Goal: Transaction & Acquisition: Book appointment/travel/reservation

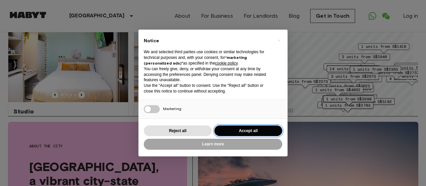
click at [235, 129] on button "Accept all" at bounding box center [248, 130] width 68 height 11
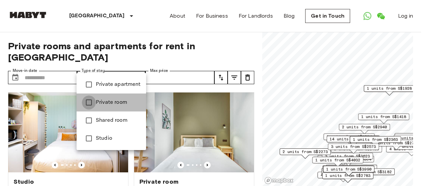
type input "**********"
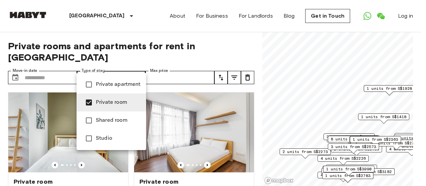
click at [171, 65] on div at bounding box center [213, 93] width 426 height 186
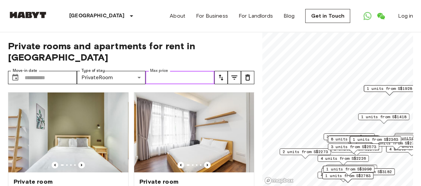
click at [174, 71] on input "Max price" at bounding box center [179, 77] width 69 height 13
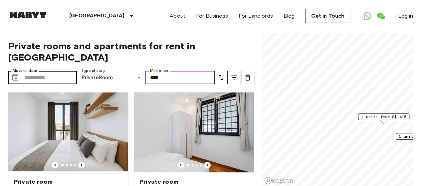
type input "****"
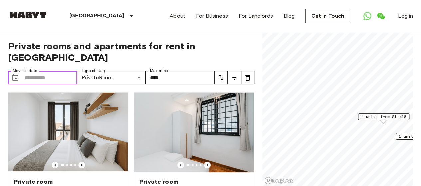
click at [28, 71] on input "Move-in date" at bounding box center [51, 77] width 52 height 13
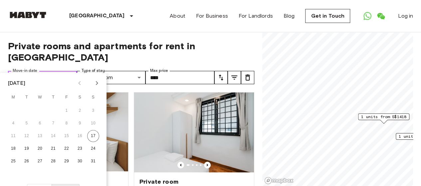
click at [28, 71] on input "Move-in date" at bounding box center [51, 77] width 52 height 13
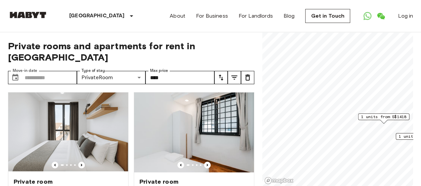
click at [220, 73] on icon "tune" at bounding box center [221, 77] width 8 height 8
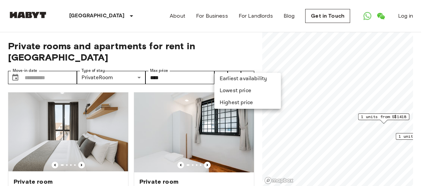
click at [235, 66] on div at bounding box center [213, 93] width 426 height 186
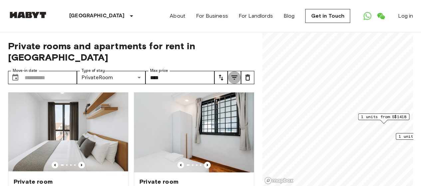
click at [235, 73] on icon "tune" at bounding box center [234, 77] width 8 height 8
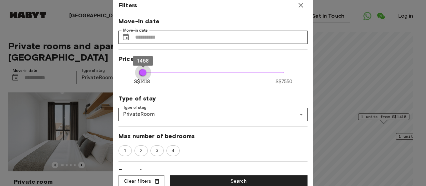
type input "****"
click at [144, 76] on span "1518" at bounding box center [144, 72] width 7 height 7
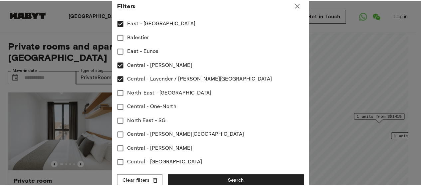
scroll to position [292, 0]
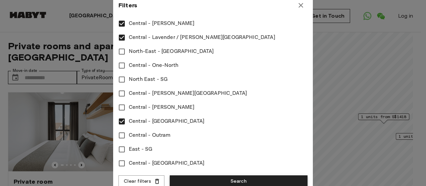
click at [249, 181] on button "Search" at bounding box center [239, 181] width 138 height 12
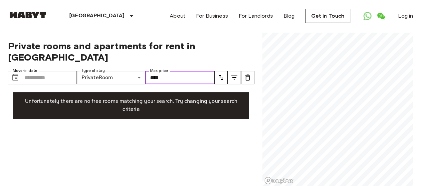
click at [191, 71] on input "****" at bounding box center [179, 77] width 69 height 13
type input "*"
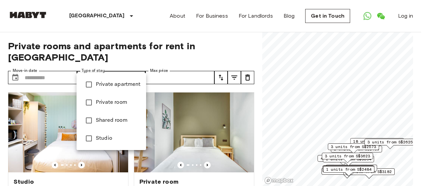
click at [199, 70] on div at bounding box center [213, 93] width 426 height 186
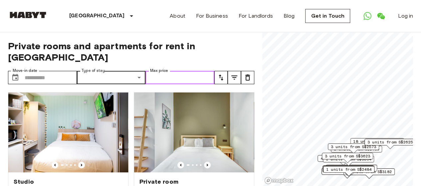
click at [178, 71] on input "Max price" at bounding box center [179, 77] width 69 height 13
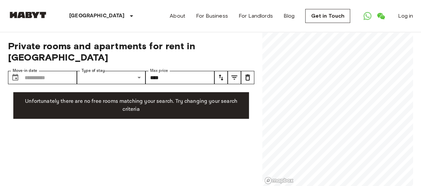
click at [233, 73] on icon "tune" at bounding box center [234, 77] width 8 height 8
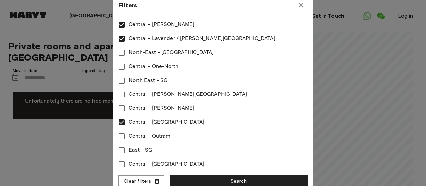
scroll to position [292, 0]
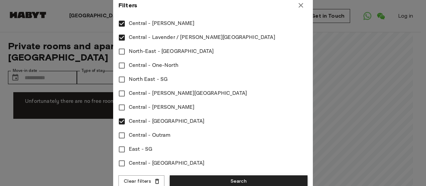
click at [199, 178] on button "Search" at bounding box center [239, 181] width 138 height 12
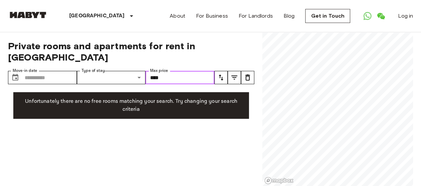
click at [185, 71] on input "****" at bounding box center [179, 77] width 69 height 13
type input "*"
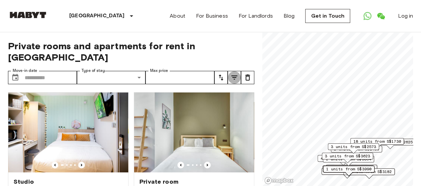
click at [231, 73] on icon "tune" at bounding box center [234, 77] width 8 height 8
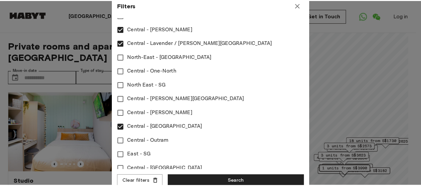
scroll to position [292, 0]
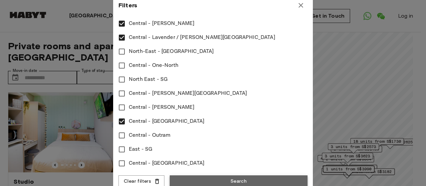
click at [224, 183] on button "Search" at bounding box center [239, 181] width 138 height 12
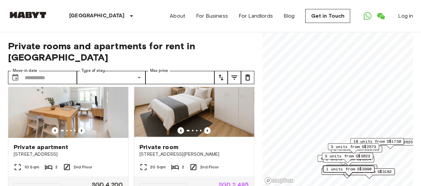
scroll to position [488, 0]
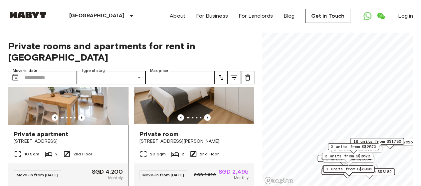
click at [69, 99] on img at bounding box center [68, 85] width 120 height 80
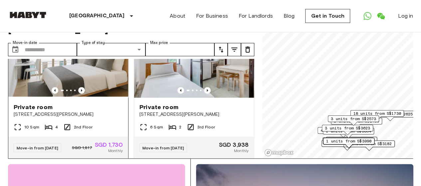
scroll to position [784, 0]
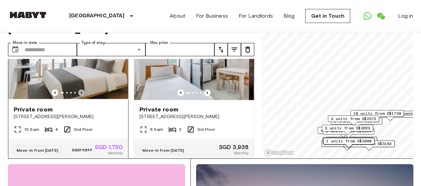
click at [78, 96] on icon "Previous image" at bounding box center [81, 92] width 7 height 7
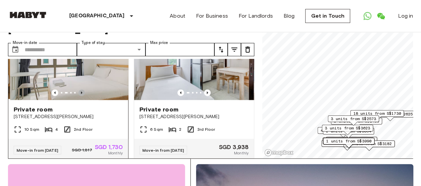
click at [78, 96] on icon "Previous image" at bounding box center [81, 92] width 7 height 7
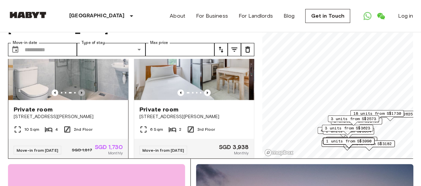
click at [78, 96] on icon "Previous image" at bounding box center [81, 92] width 7 height 7
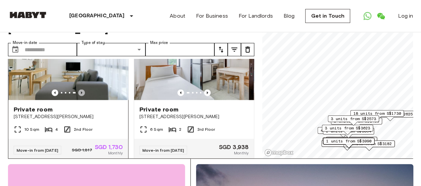
click at [78, 96] on icon "Previous image" at bounding box center [81, 92] width 7 height 7
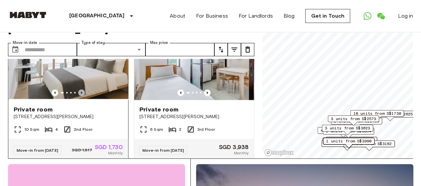
click at [78, 96] on icon "Previous image" at bounding box center [81, 92] width 7 height 7
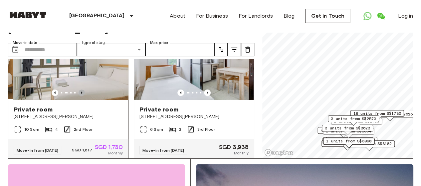
click at [78, 96] on icon "Previous image" at bounding box center [81, 92] width 7 height 7
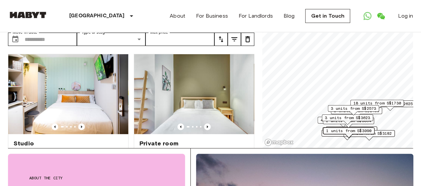
scroll to position [0, 0]
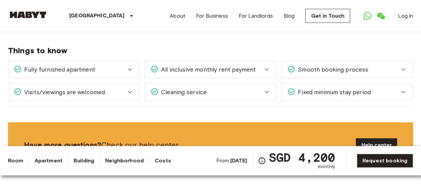
scroll to position [691, 0]
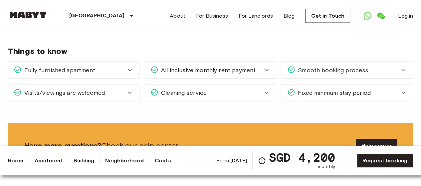
click at [256, 62] on div "All inclusive monthly rent payment" at bounding box center [210, 70] width 131 height 17
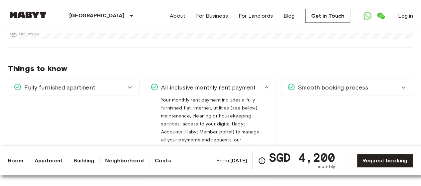
scroll to position [670, 0]
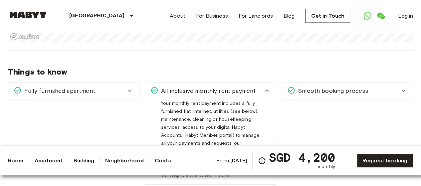
click at [265, 87] on icon at bounding box center [266, 91] width 8 height 8
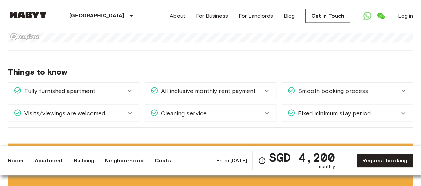
click at [318, 86] on span "Smooth booking process" at bounding box center [331, 90] width 73 height 9
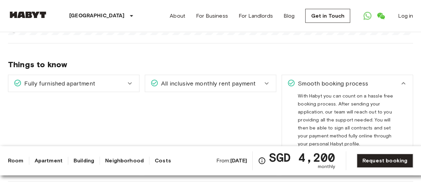
scroll to position [678, 0]
click at [323, 78] on span "Smooth booking process" at bounding box center [331, 82] width 73 height 9
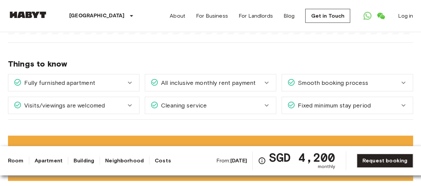
click at [95, 101] on span "Visits/viewings are welcomed" at bounding box center [63, 105] width 83 height 9
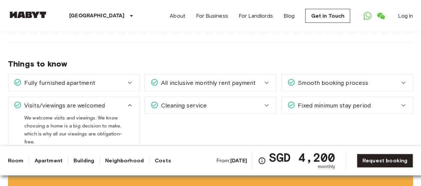
drag, startPoint x: 95, startPoint y: 89, endPoint x: 180, endPoint y: 93, distance: 84.6
click at [180, 93] on div "Fully furnished apartment Your apartment comes fully furnished with a bed, acce…" at bounding box center [208, 110] width 410 height 82
click at [121, 101] on div "Visits/viewings are welcomed" at bounding box center [70, 105] width 112 height 9
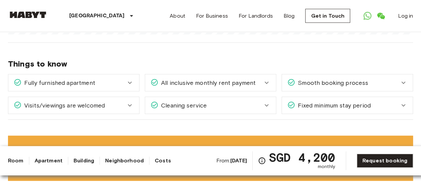
click at [185, 101] on span "Cleaning service" at bounding box center [182, 105] width 48 height 9
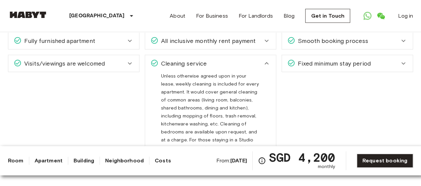
scroll to position [720, 0]
click at [219, 60] on div "Cleaning service" at bounding box center [206, 64] width 112 height 9
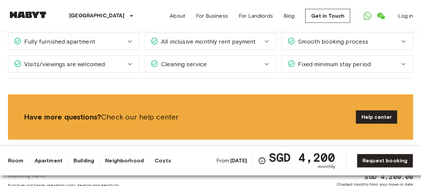
click at [302, 60] on span "Fixed minimum stay period" at bounding box center [332, 64] width 75 height 9
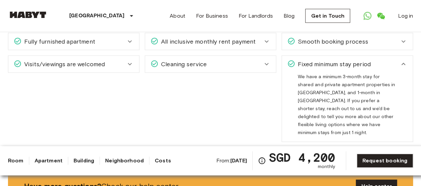
click at [324, 56] on div "Fixed minimum stay period" at bounding box center [347, 64] width 131 height 17
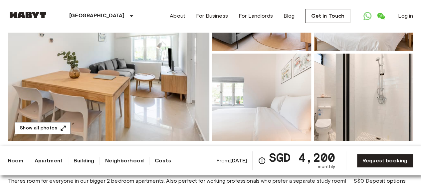
scroll to position [0, 0]
